Goal: Transaction & Acquisition: Book appointment/travel/reservation

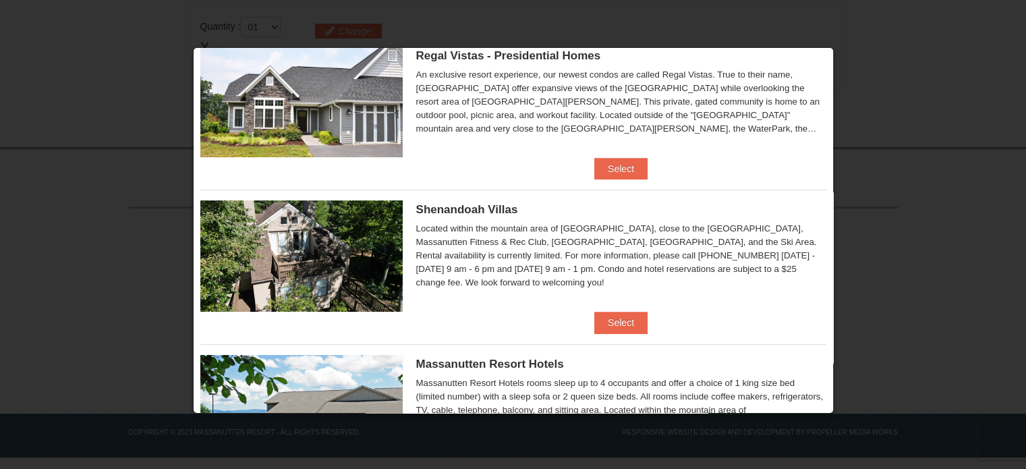
scroll to position [201, 0]
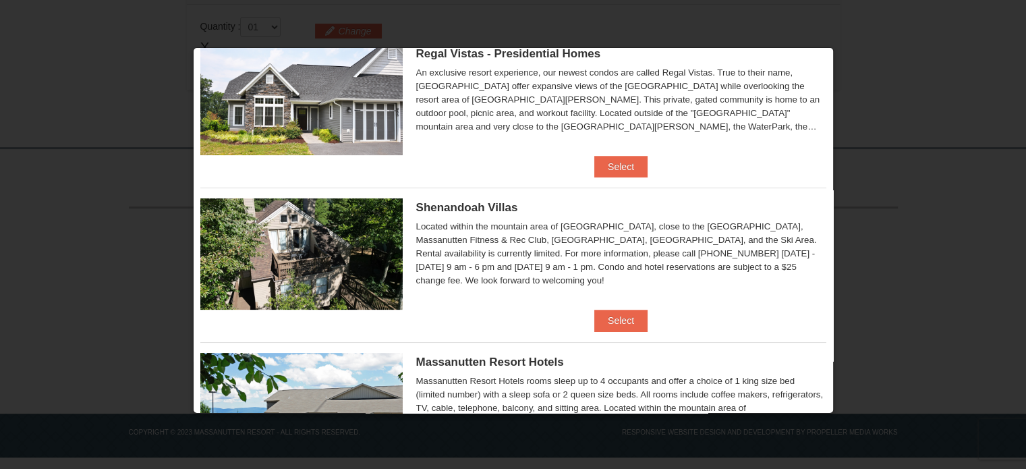
drag, startPoint x: 819, startPoint y: 181, endPoint x: 824, endPoint y: 177, distance: 7.2
click at [824, 177] on div "× Eagle Trace - Mountain Townhomes Eagle Trace One Bedroom Townhouse with Full …" at bounding box center [513, 230] width 641 height 366
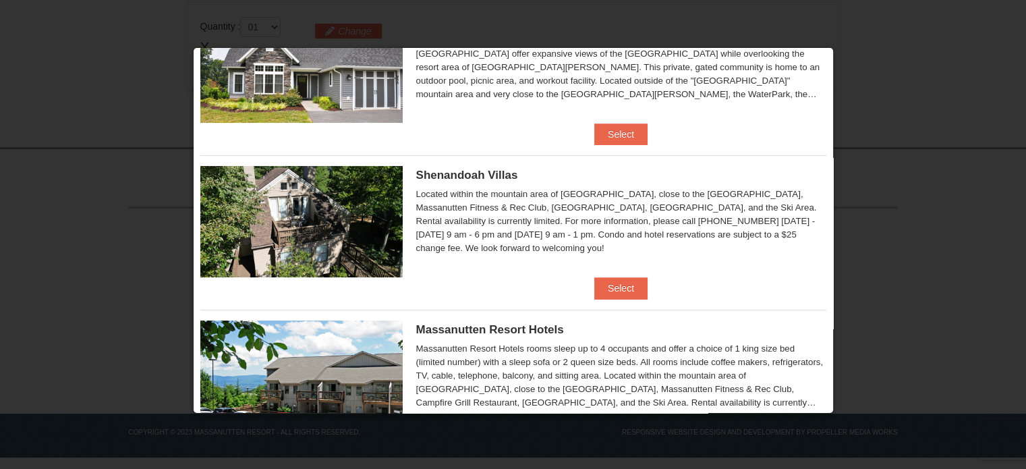
scroll to position [241, 0]
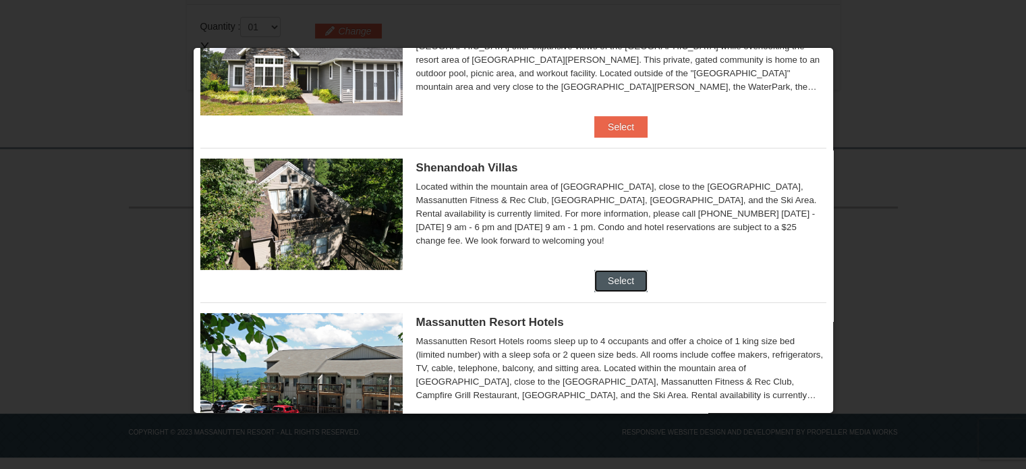
click at [618, 278] on button "Select" at bounding box center [620, 281] width 53 height 22
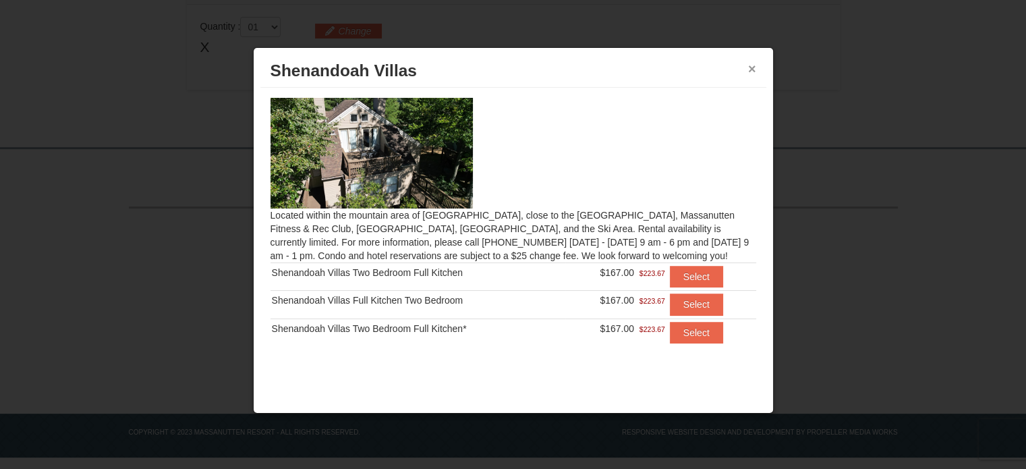
click at [751, 69] on button "×" at bounding box center [752, 68] width 8 height 13
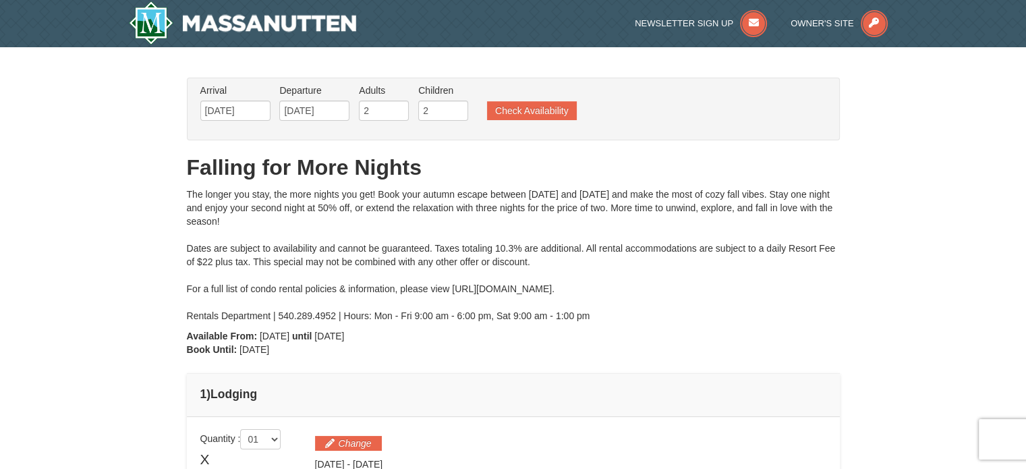
scroll to position [0, 0]
click at [535, 111] on button "Check Availability" at bounding box center [532, 110] width 90 height 19
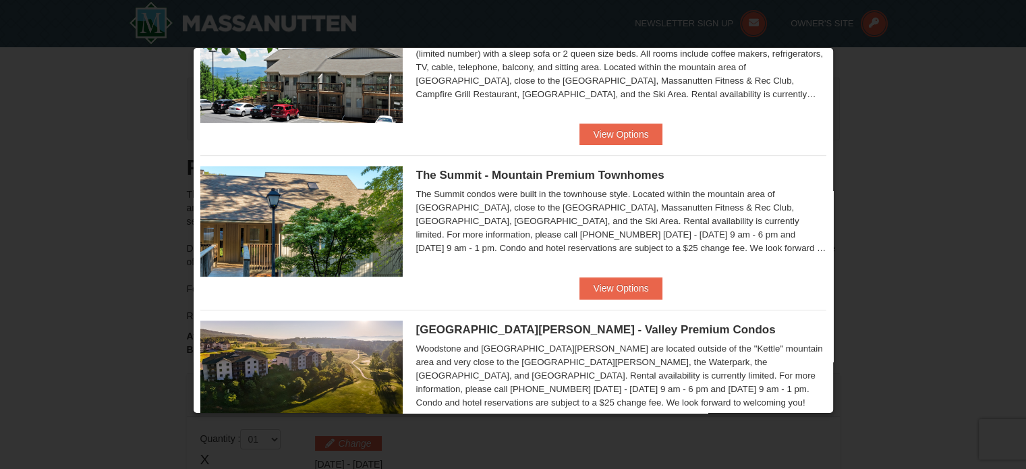
scroll to position [590, 0]
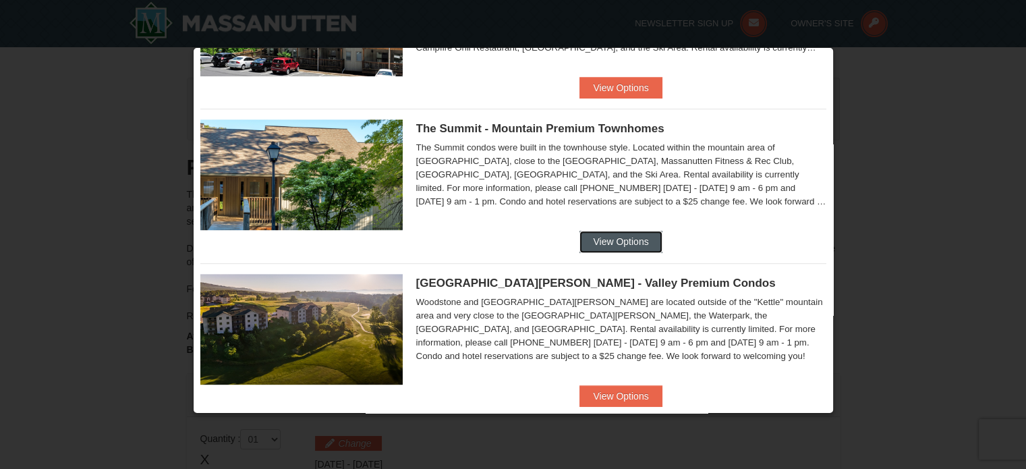
click at [637, 244] on button "View Options" at bounding box center [620, 242] width 82 height 22
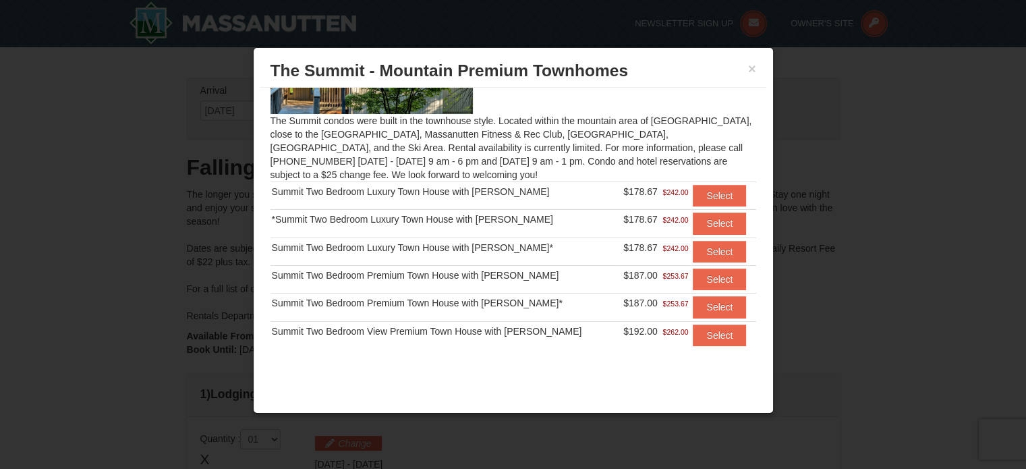
scroll to position [0, 0]
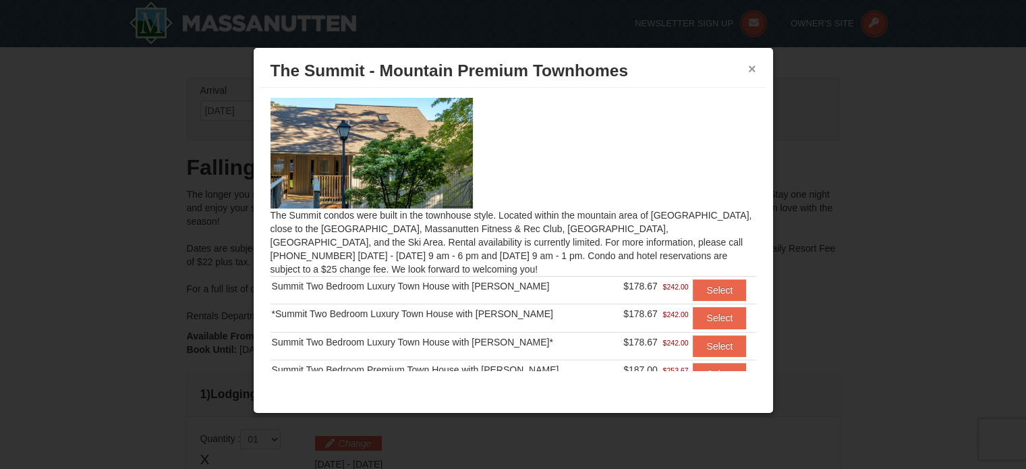
click at [749, 69] on button "×" at bounding box center [752, 68] width 8 height 13
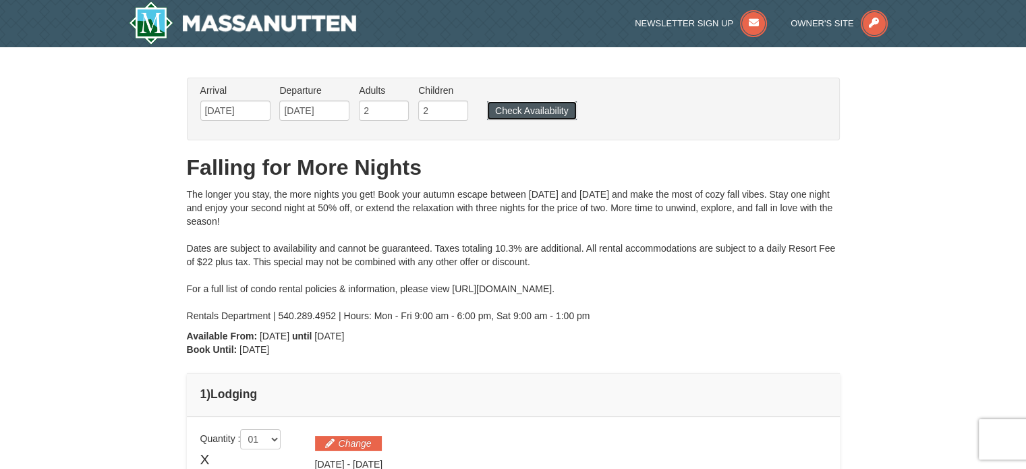
click at [530, 114] on button "Check Availability" at bounding box center [532, 110] width 90 height 19
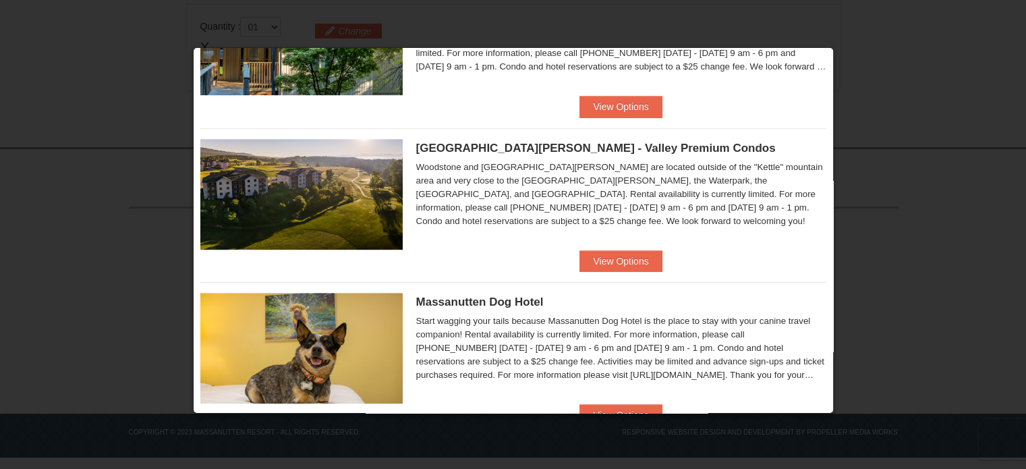
scroll to position [766, 0]
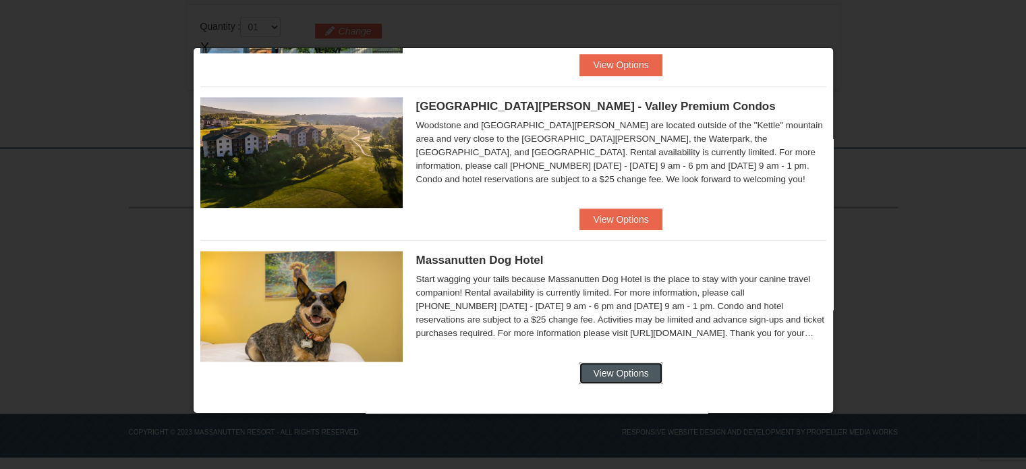
click at [611, 367] on button "View Options" at bounding box center [620, 373] width 82 height 22
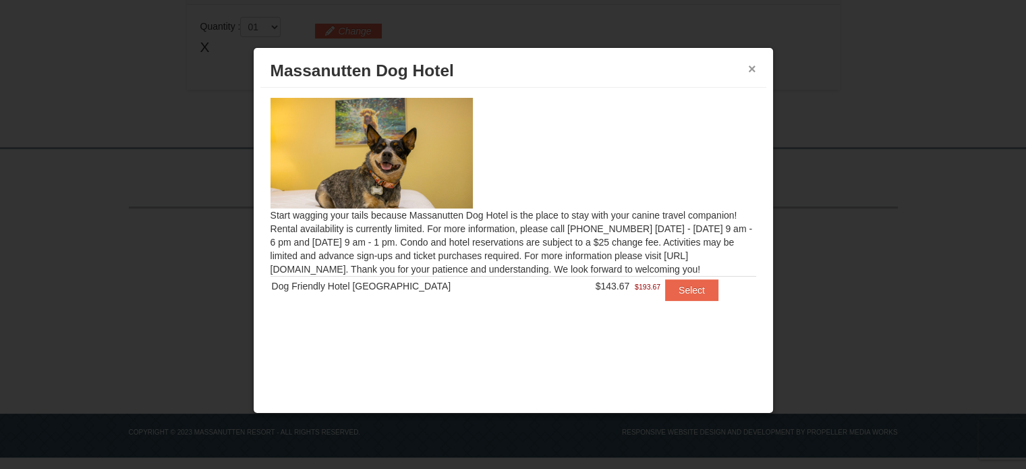
click at [753, 67] on button "×" at bounding box center [752, 68] width 8 height 13
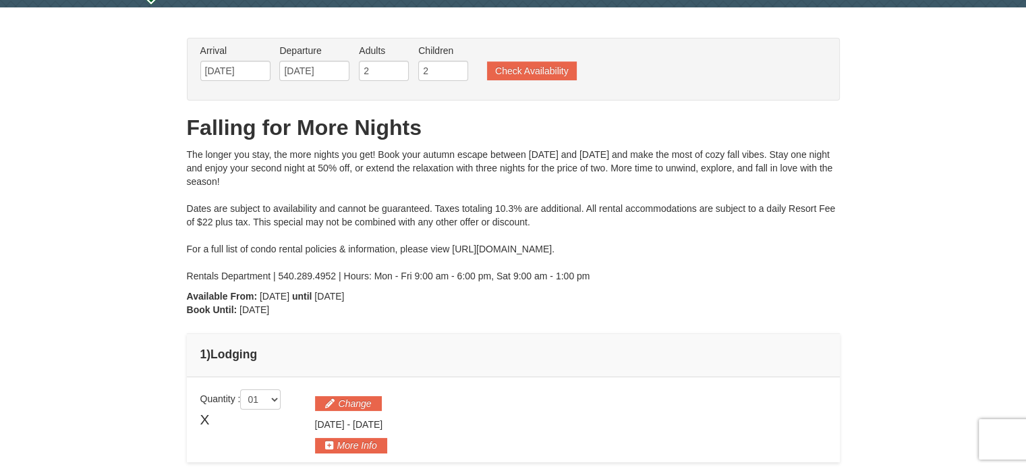
scroll to position [0, 0]
